Goal: Information Seeking & Learning: Learn about a topic

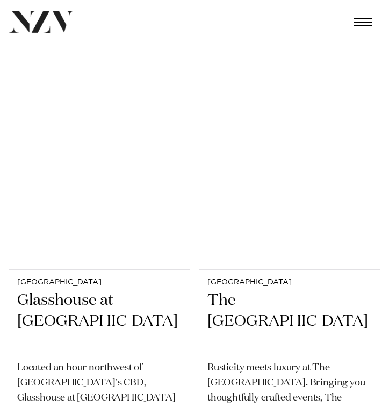
scroll to position [8455, 0]
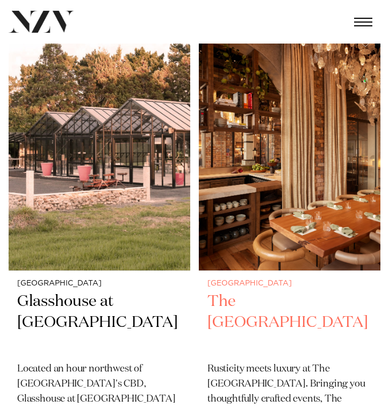
click at [267, 298] on h2 "The Hotel Britomart" at bounding box center [289, 322] width 164 height 62
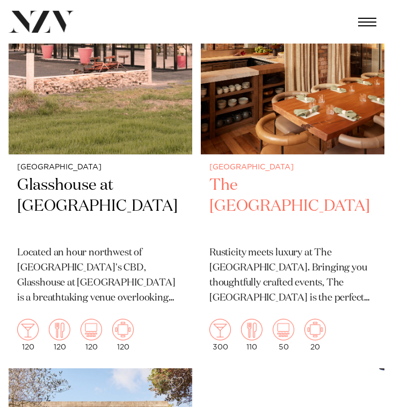
scroll to position [8613, 0]
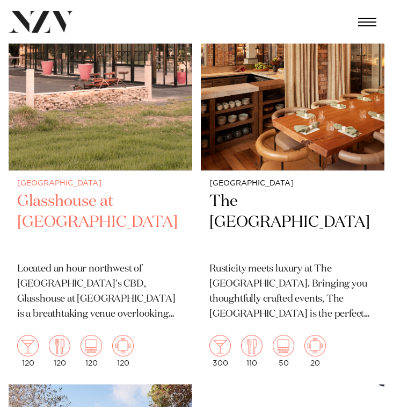
click at [125, 209] on h2 "Glasshouse at Aotea Farm" at bounding box center [100, 222] width 167 height 62
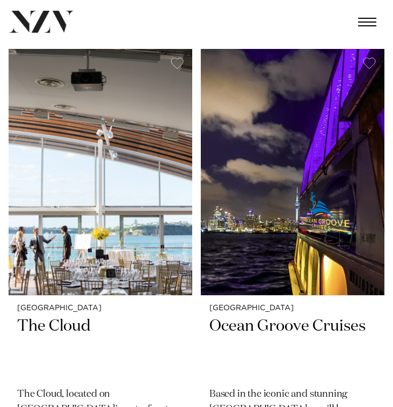
scroll to position [9412, 0]
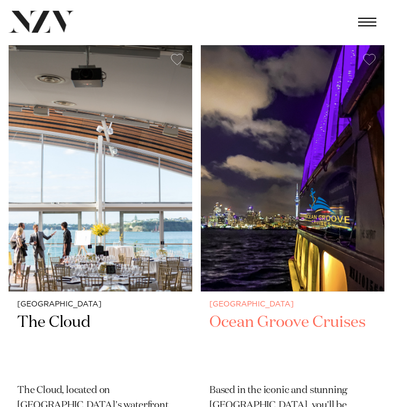
click at [237, 321] on h2 "Ocean Groove Cruises" at bounding box center [292, 343] width 167 height 62
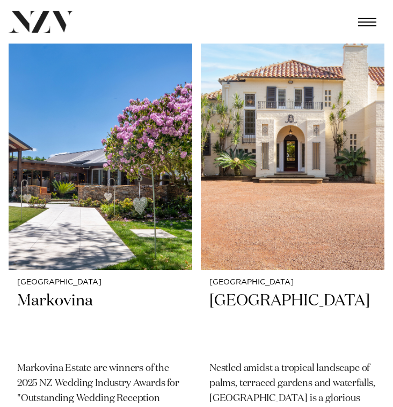
scroll to position [11258, 0]
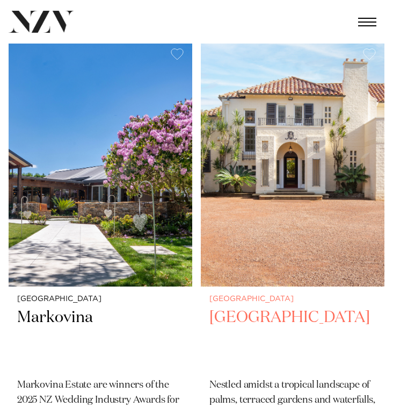
click at [285, 203] on img at bounding box center [293, 163] width 184 height 247
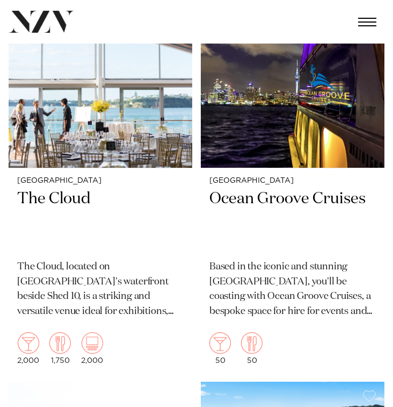
scroll to position [9496, 0]
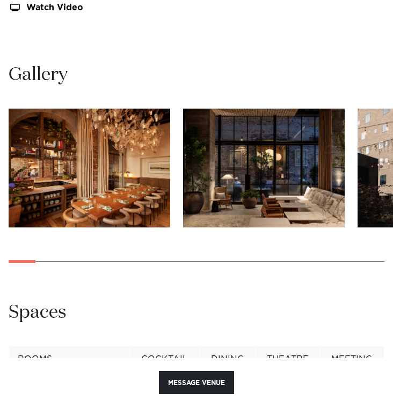
scroll to position [1087, 0]
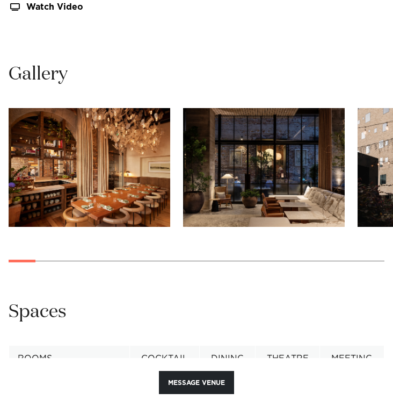
click at [258, 208] on img "2 / 30" at bounding box center [264, 167] width 162 height 119
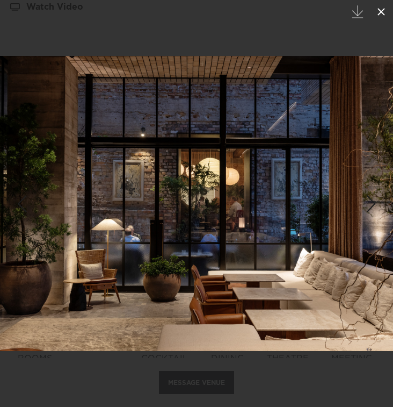
click at [384, 9] on icon at bounding box center [382, 12] width 8 height 8
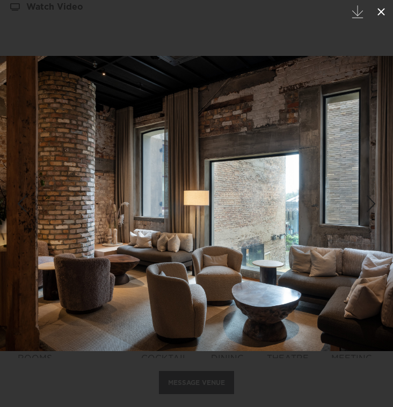
click at [377, 12] on icon at bounding box center [381, 11] width 13 height 13
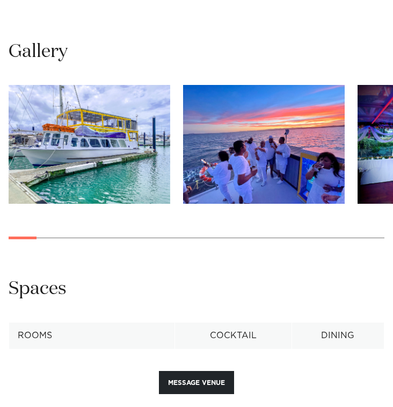
scroll to position [1055, 0]
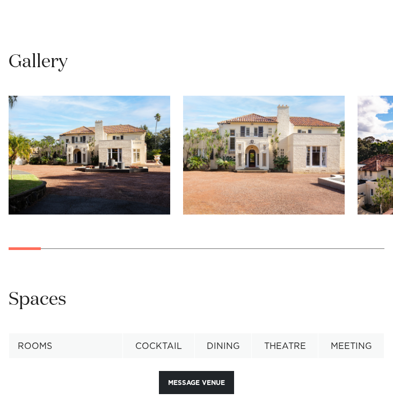
scroll to position [1103, 0]
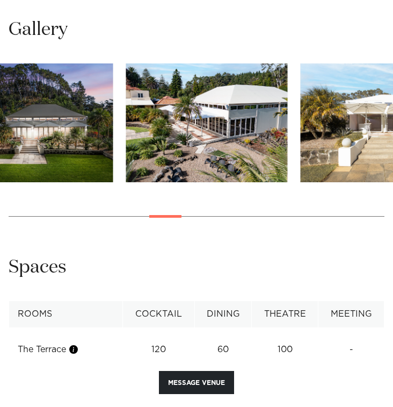
click at [179, 203] on swiper-container at bounding box center [196, 148] width 393 height 170
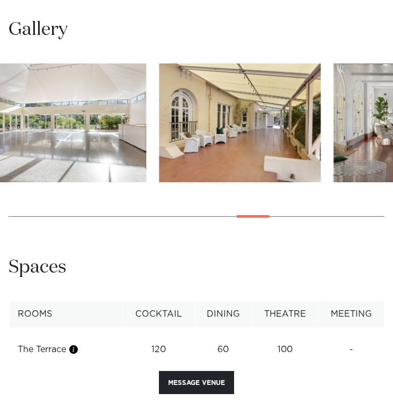
click at [256, 207] on swiper-container at bounding box center [196, 148] width 393 height 170
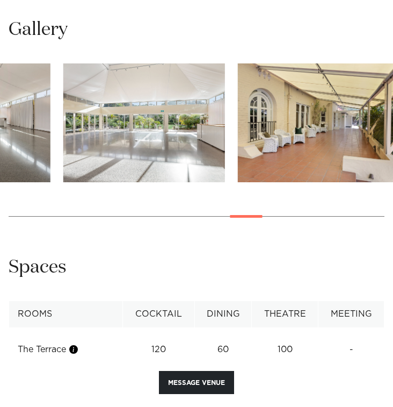
click at [312, 215] on swiper-container at bounding box center [196, 148] width 393 height 170
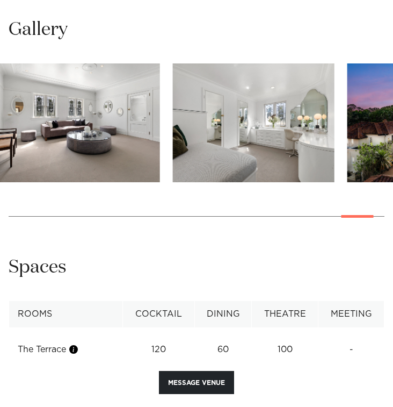
click at [354, 202] on swiper-container at bounding box center [196, 148] width 393 height 170
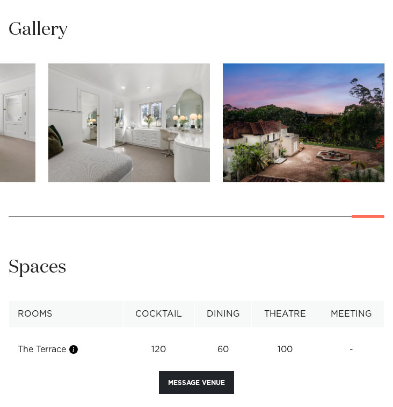
click at [384, 214] on swiper-container at bounding box center [196, 148] width 393 height 170
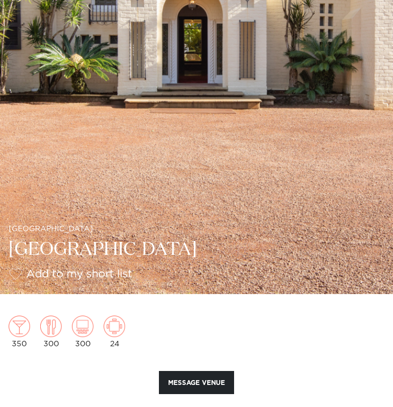
scroll to position [238, 0]
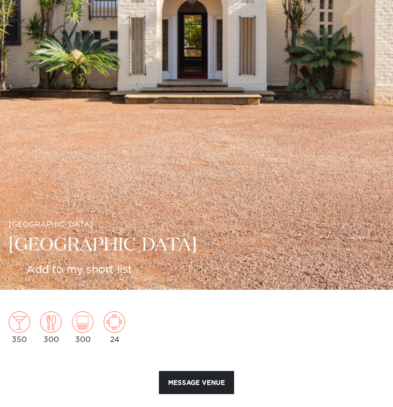
drag, startPoint x: 8, startPoint y: 242, endPoint x: 313, endPoint y: 4, distance: 386.9
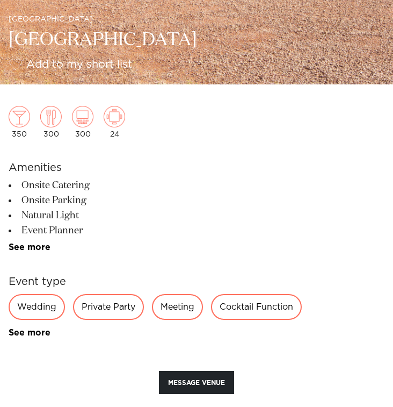
scroll to position [445, 0]
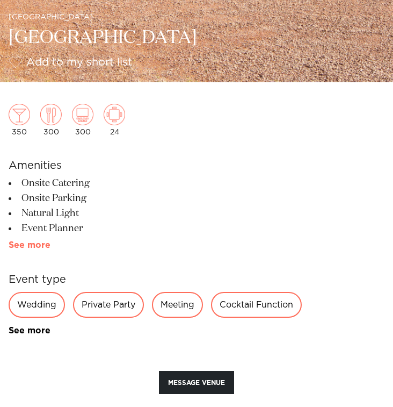
click at [40, 246] on link "See more" at bounding box center [51, 245] width 84 height 9
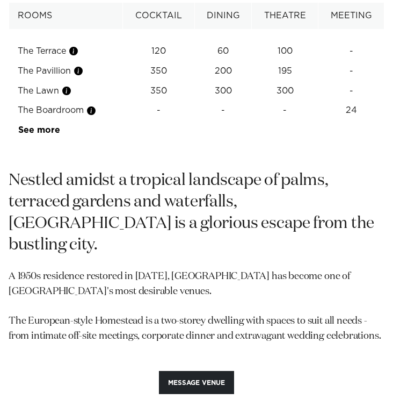
scroll to position [1627, 0]
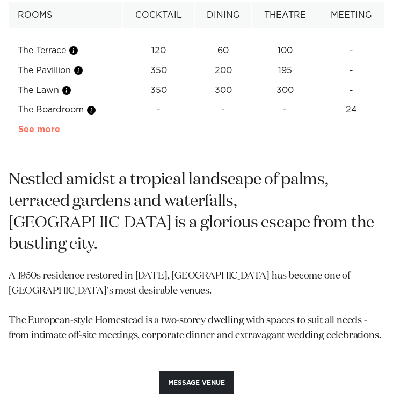
click at [34, 131] on link "See more" at bounding box center [60, 129] width 84 height 9
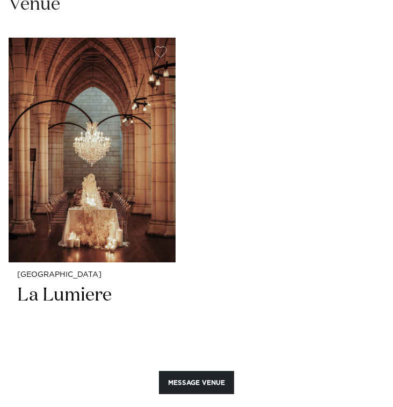
scroll to position [2253, 0]
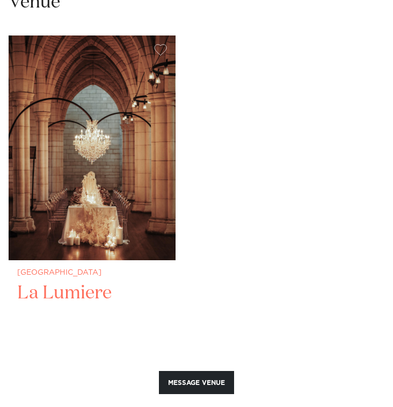
click at [47, 281] on h2 "La Lumiere" at bounding box center [92, 317] width 150 height 73
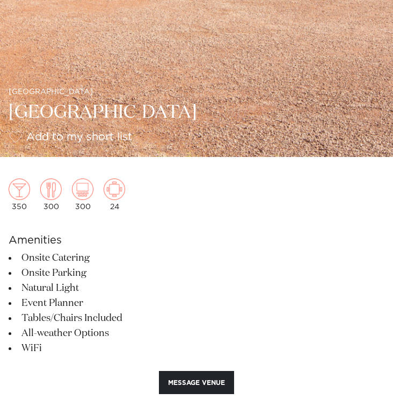
scroll to position [389, 0]
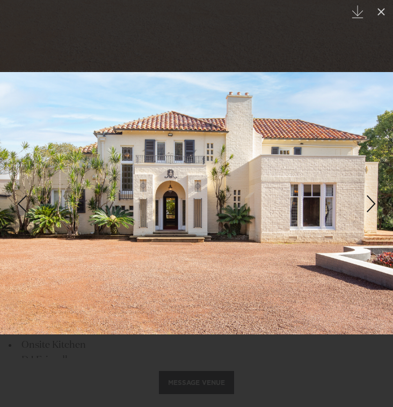
click at [372, 206] on div "Next slide" at bounding box center [371, 203] width 15 height 20
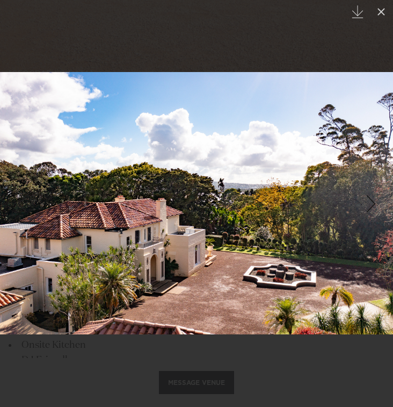
click at [371, 206] on div "Next slide" at bounding box center [371, 203] width 15 height 20
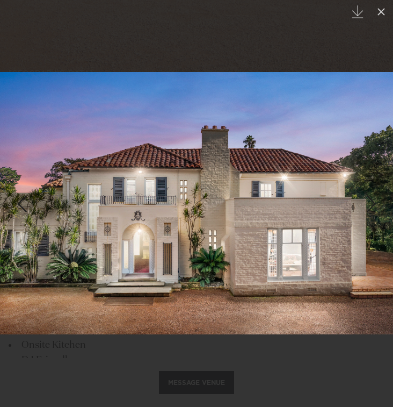
click at [371, 206] on div "Next slide" at bounding box center [371, 203] width 15 height 20
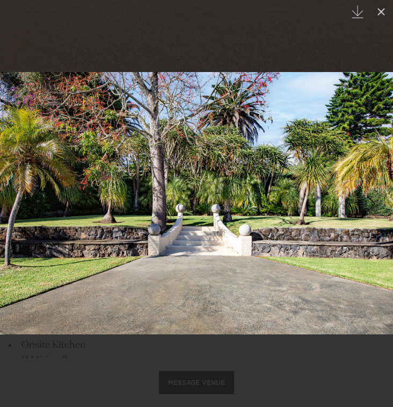
click at [371, 209] on div "Next slide" at bounding box center [371, 203] width 15 height 20
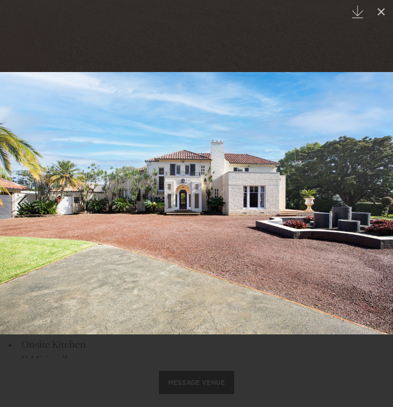
click at [371, 209] on div "Next slide" at bounding box center [371, 203] width 15 height 20
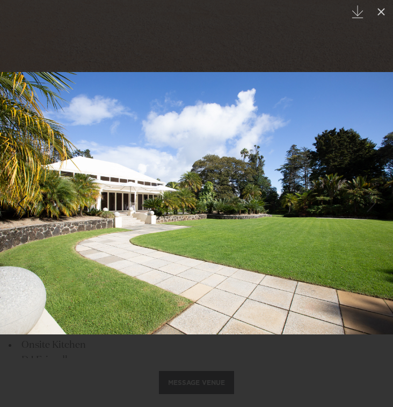
click at [371, 209] on div "Next slide" at bounding box center [371, 203] width 15 height 20
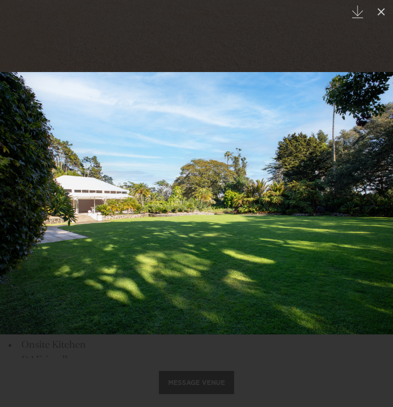
click at [371, 209] on div "Next slide" at bounding box center [371, 203] width 15 height 20
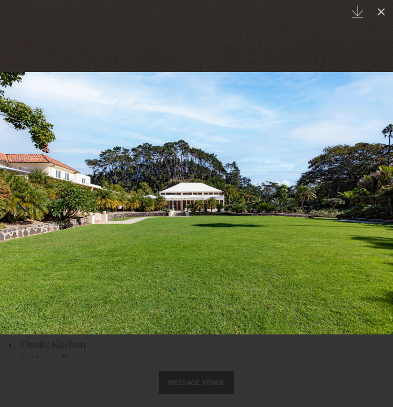
click at [371, 209] on div "Next slide" at bounding box center [371, 203] width 15 height 20
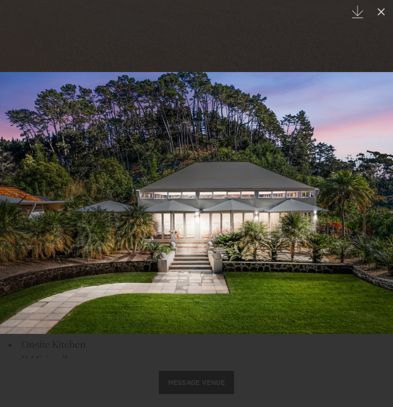
click at [371, 209] on div "Next slide" at bounding box center [371, 203] width 15 height 20
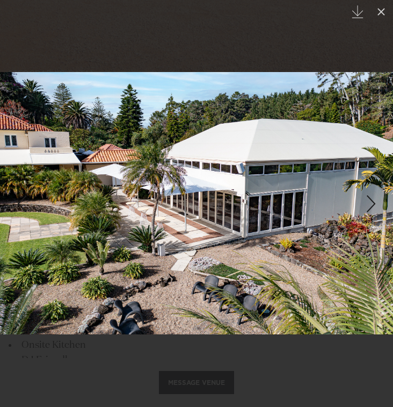
click at [371, 209] on div "Next slide" at bounding box center [371, 203] width 15 height 20
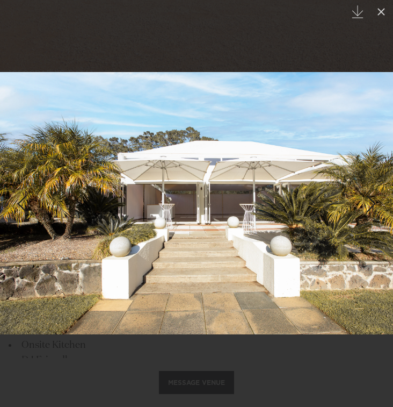
click at [371, 209] on div "Next slide" at bounding box center [371, 203] width 15 height 20
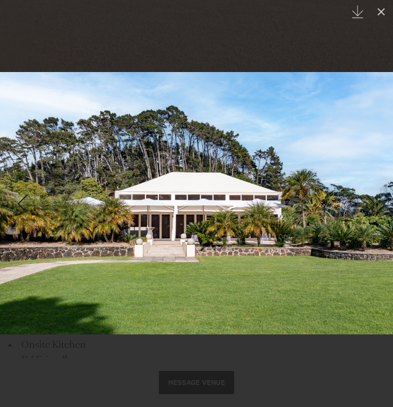
click at [371, 209] on div "Next slide" at bounding box center [371, 203] width 15 height 20
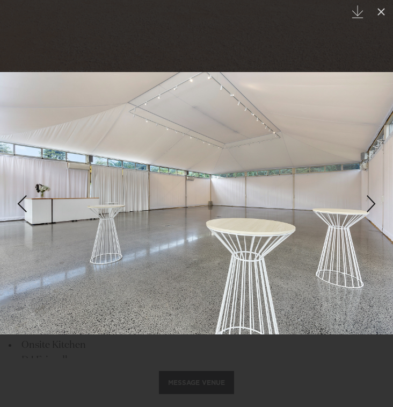
click at [371, 209] on div "Next slide" at bounding box center [371, 203] width 15 height 20
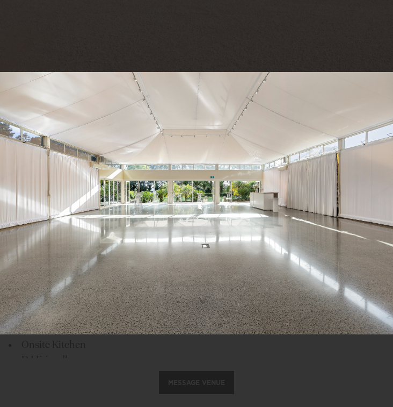
click at [371, 209] on div "15 / 25 Created with Sketch." at bounding box center [196, 203] width 393 height 407
click at [372, 204] on div "Next slide" at bounding box center [371, 203] width 15 height 20
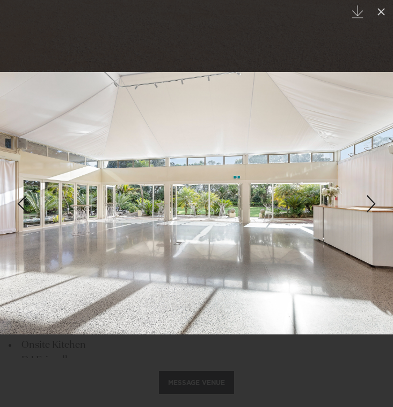
click at [370, 201] on div "Next slide" at bounding box center [371, 203] width 15 height 20
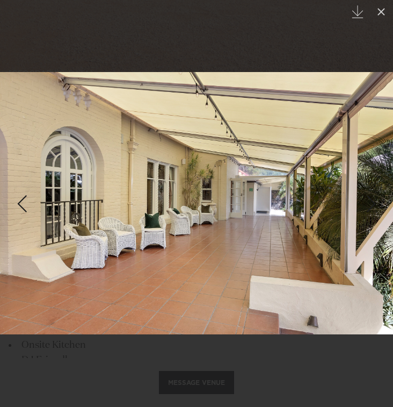
click at [368, 203] on div "Next slide" at bounding box center [371, 203] width 15 height 20
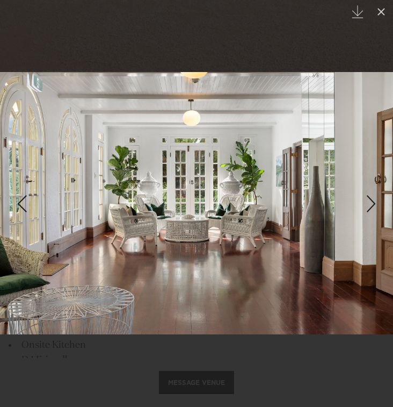
click at [368, 203] on div "Next slide" at bounding box center [371, 203] width 15 height 20
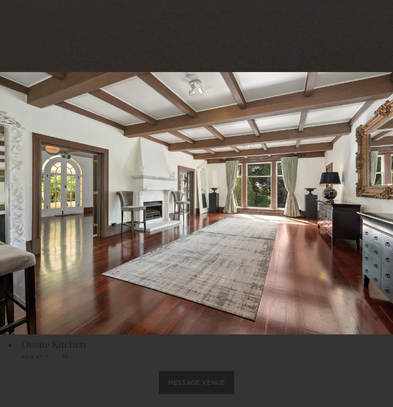
click at [368, 203] on div "Next slide" at bounding box center [371, 203] width 15 height 20
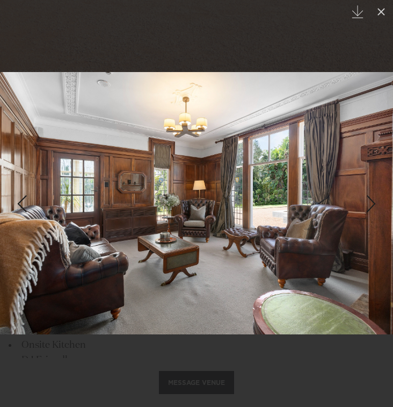
click at [368, 203] on div "Next slide" at bounding box center [371, 203] width 15 height 20
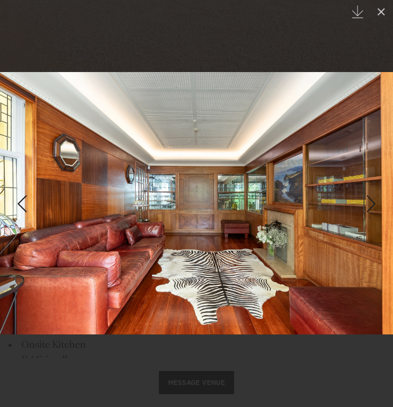
click at [367, 203] on div "Next slide" at bounding box center [371, 203] width 15 height 20
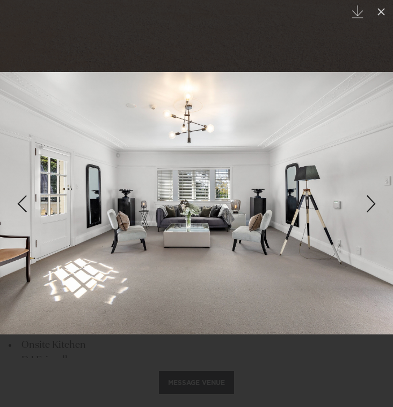
click at [367, 203] on div "Next slide" at bounding box center [371, 203] width 15 height 20
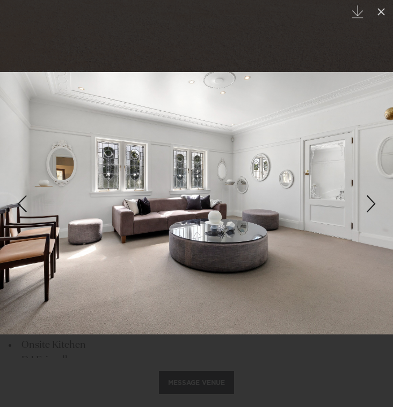
click at [367, 203] on div "Next slide" at bounding box center [371, 203] width 15 height 20
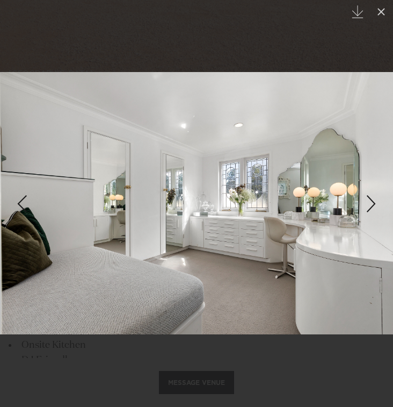
click at [367, 203] on div "Next slide" at bounding box center [371, 203] width 15 height 20
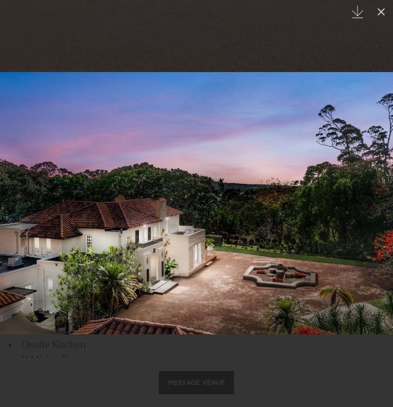
click at [367, 203] on div "Next slide" at bounding box center [371, 203] width 15 height 20
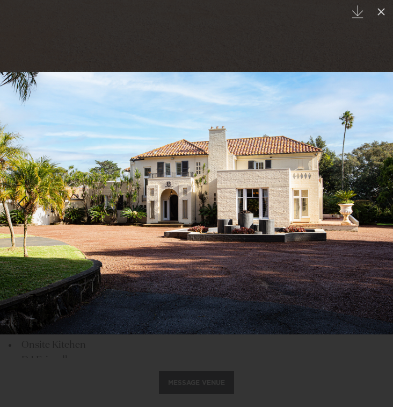
click at [373, 203] on div "Next slide" at bounding box center [371, 203] width 15 height 20
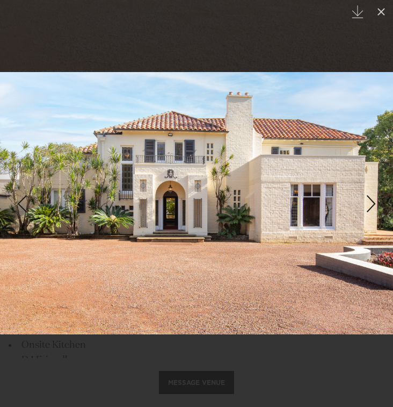
click at [373, 203] on div "Next slide" at bounding box center [371, 203] width 15 height 20
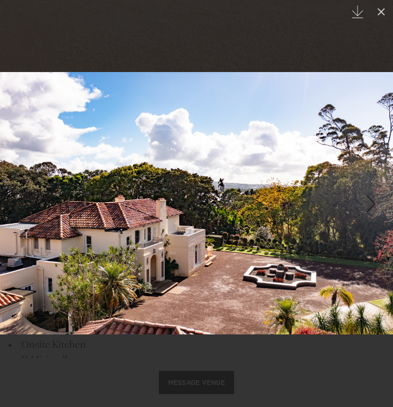
click at [373, 203] on div "Next slide" at bounding box center [371, 203] width 15 height 20
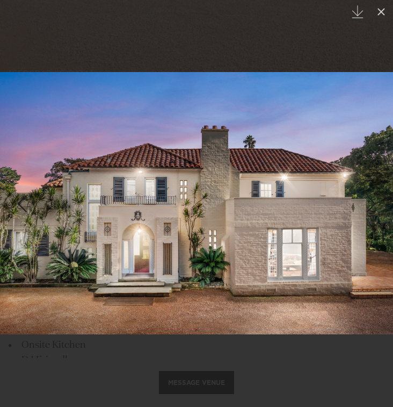
click at [373, 203] on div "Next slide" at bounding box center [371, 203] width 15 height 20
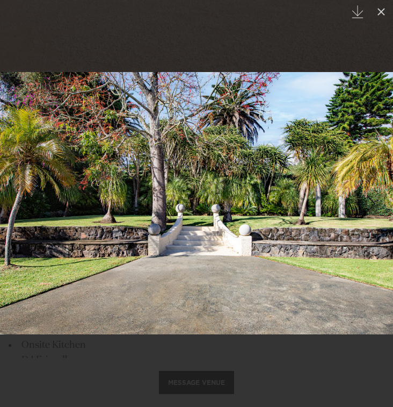
click at [373, 203] on div "Next slide" at bounding box center [371, 203] width 15 height 20
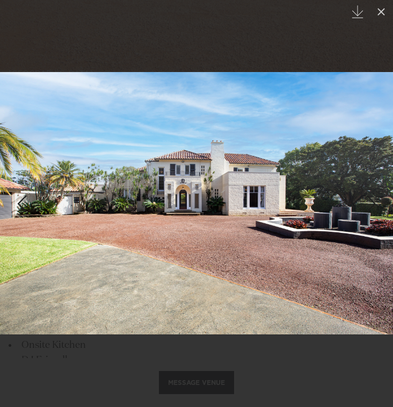
click at [373, 203] on div "Next slide" at bounding box center [371, 203] width 15 height 20
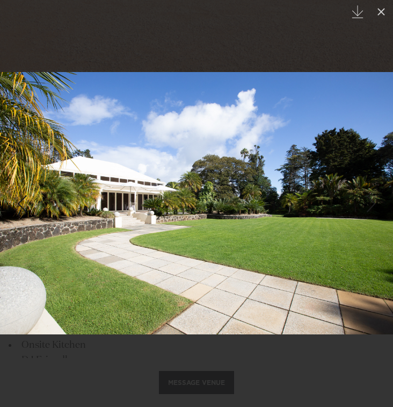
click at [373, 203] on div "Next slide" at bounding box center [371, 203] width 15 height 20
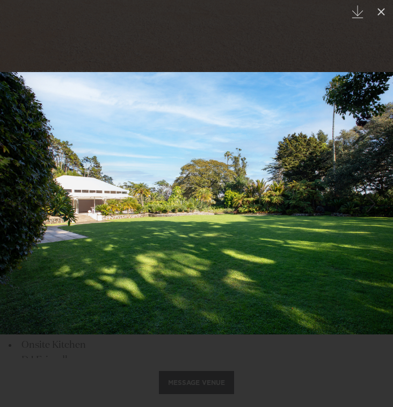
click at [373, 203] on div "Next slide" at bounding box center [371, 203] width 15 height 20
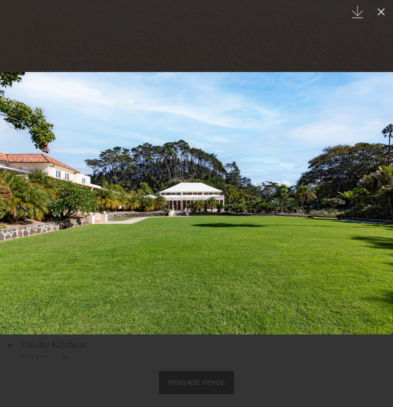
click at [373, 203] on div "Next slide" at bounding box center [371, 203] width 15 height 20
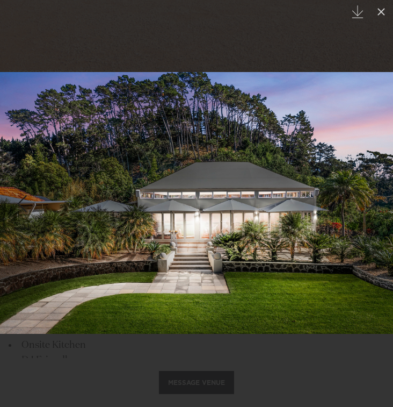
click at [373, 203] on div "Next slide" at bounding box center [371, 203] width 15 height 20
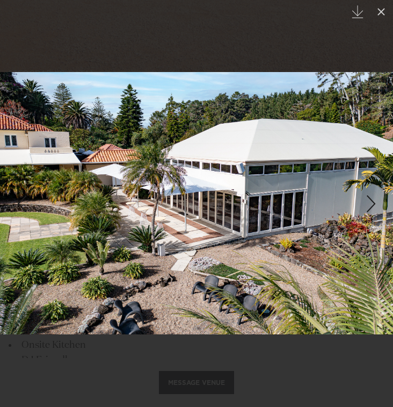
click at [373, 203] on div "Next slide" at bounding box center [371, 203] width 15 height 20
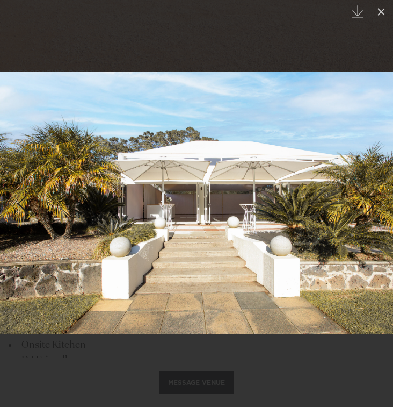
click at [373, 203] on div "Next slide" at bounding box center [371, 203] width 15 height 20
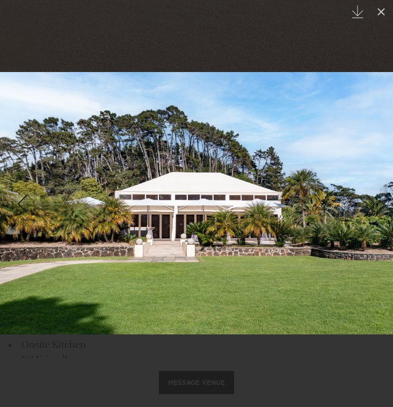
click at [373, 203] on div "Next slide" at bounding box center [371, 203] width 15 height 20
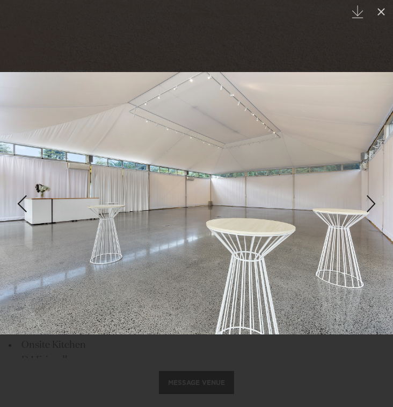
click at [373, 203] on div "Next slide" at bounding box center [371, 203] width 15 height 20
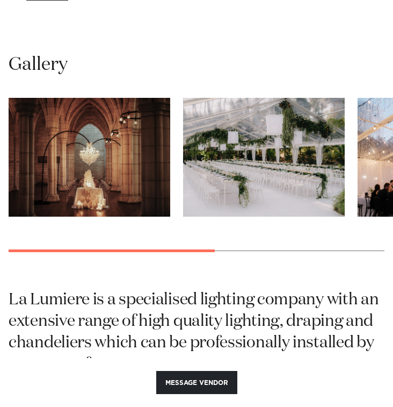
scroll to position [789, 0]
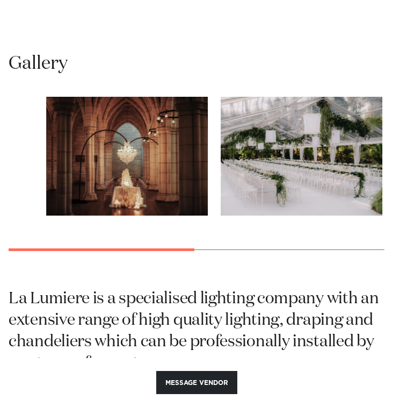
click at [256, 257] on swiper-container at bounding box center [196, 182] width 393 height 170
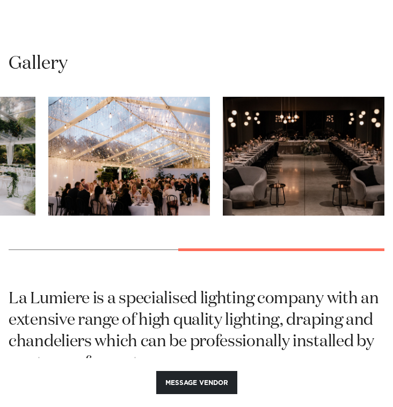
click at [392, 233] on swiper-container at bounding box center [196, 182] width 393 height 170
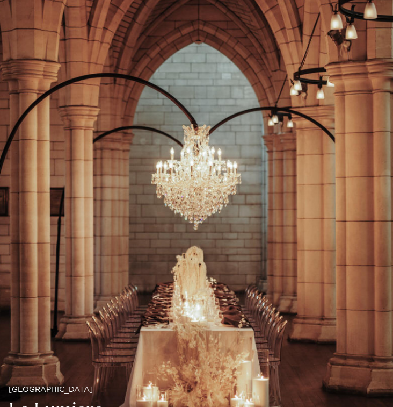
scroll to position [0, 0]
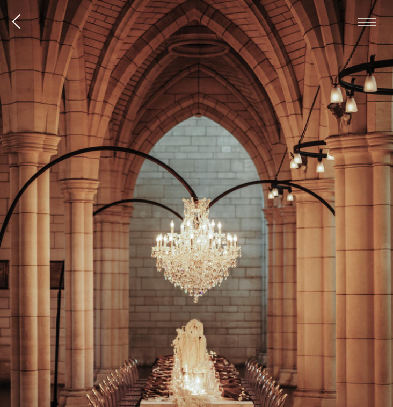
click at [359, 18] on span "button" at bounding box center [367, 22] width 18 height 9
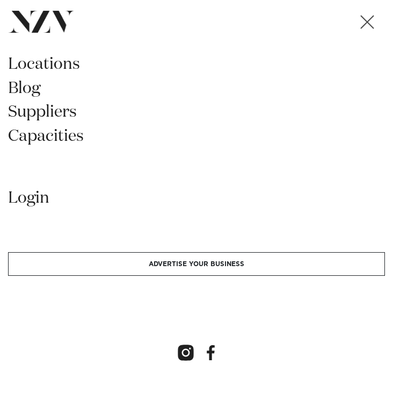
click at [358, 21] on span "button" at bounding box center [367, 22] width 18 height 9
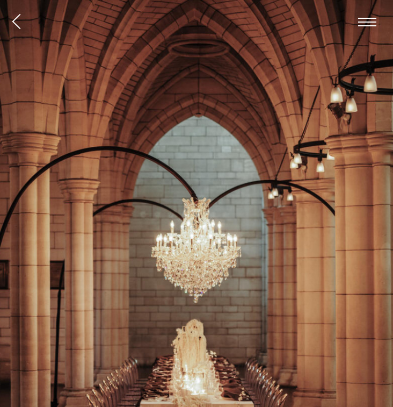
click at [15, 17] on span "button" at bounding box center [16, 21] width 9 height 17
